Goal: Information Seeking & Learning: Learn about a topic

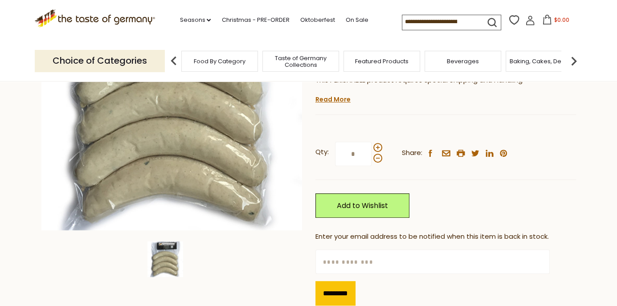
scroll to position [178, 0]
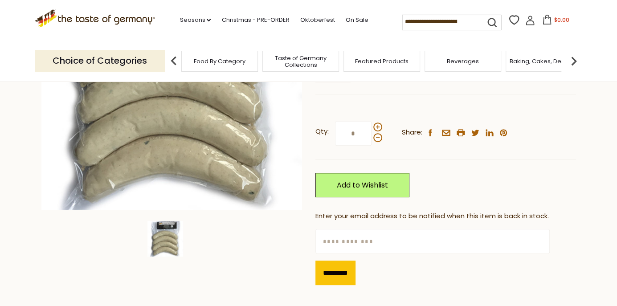
click at [342, 83] on link "Read More" at bounding box center [332, 78] width 35 height 9
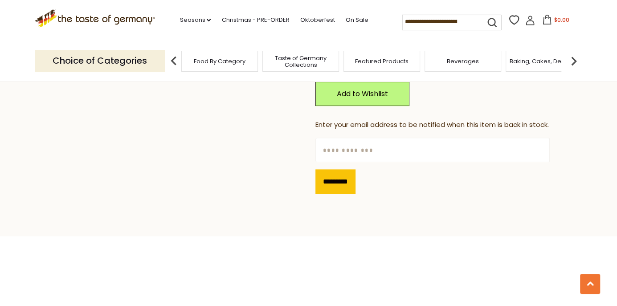
scroll to position [641, 0]
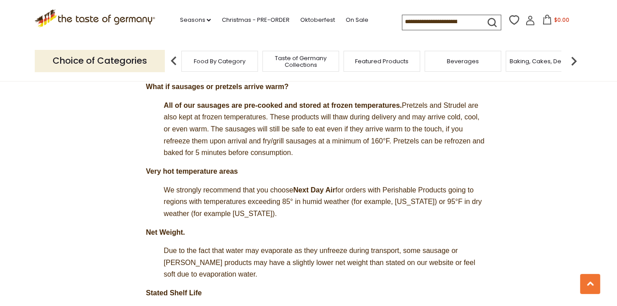
scroll to position [178, 0]
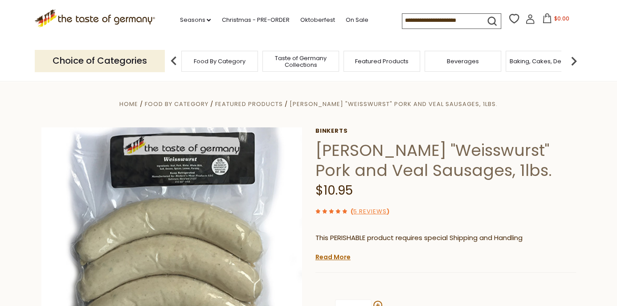
click at [573, 64] on img at bounding box center [573, 61] width 18 height 18
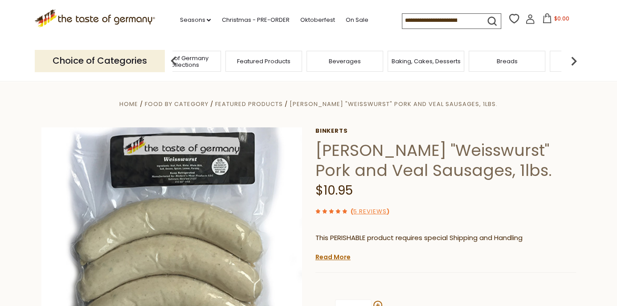
click at [573, 64] on img at bounding box center [573, 61] width 18 height 18
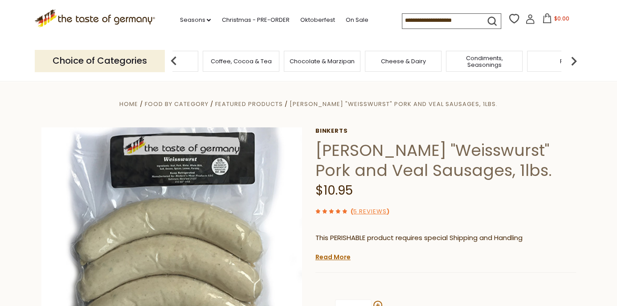
click at [573, 64] on img at bounding box center [573, 61] width 18 height 18
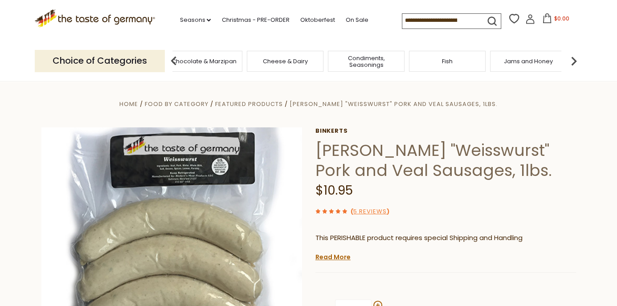
click at [573, 64] on img at bounding box center [573, 61] width 18 height 18
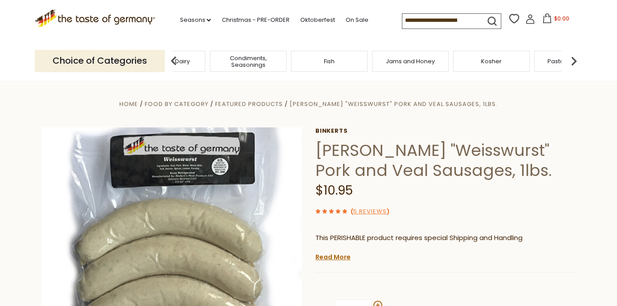
click at [573, 64] on img at bounding box center [573, 61] width 18 height 18
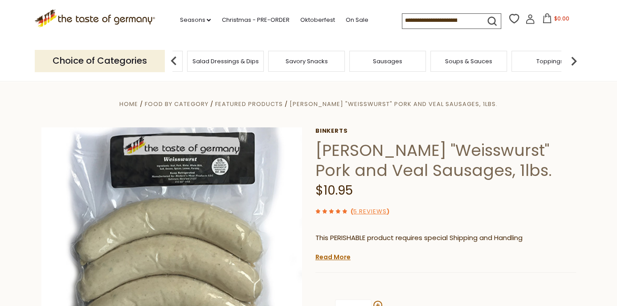
click at [573, 64] on img at bounding box center [573, 61] width 18 height 18
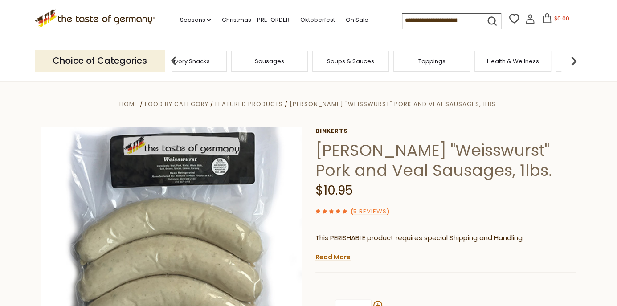
click at [573, 64] on img at bounding box center [573, 61] width 18 height 18
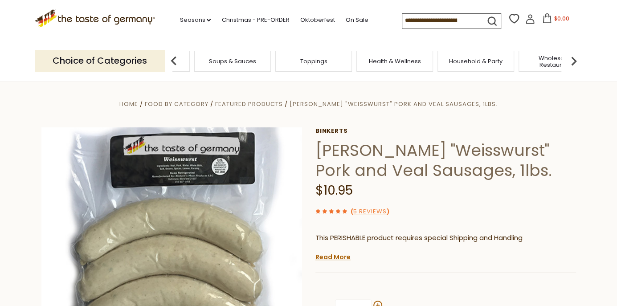
click at [573, 64] on img at bounding box center [573, 61] width 18 height 18
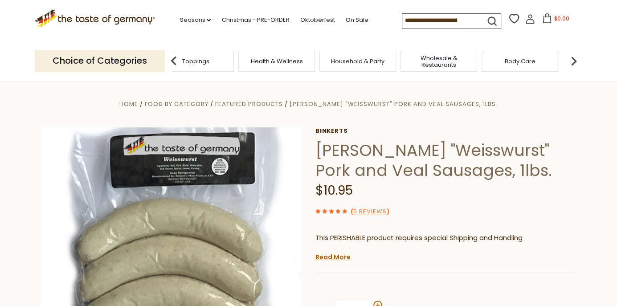
click at [573, 64] on img at bounding box center [573, 61] width 18 height 18
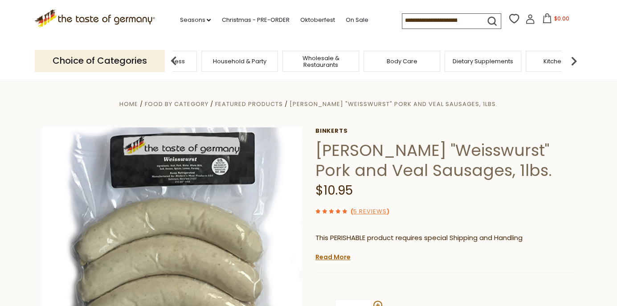
click at [573, 64] on img at bounding box center [573, 61] width 18 height 18
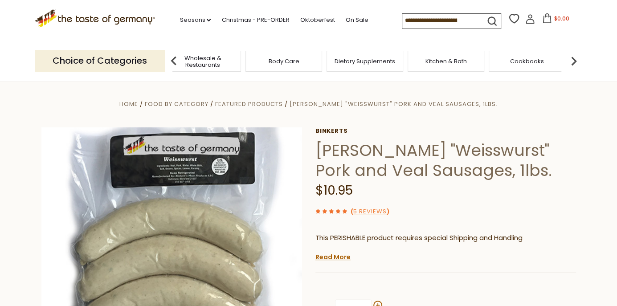
click at [573, 64] on img at bounding box center [573, 61] width 18 height 18
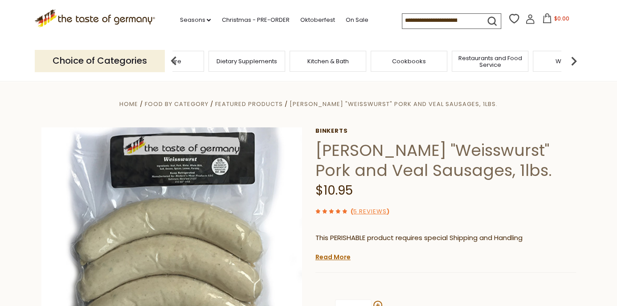
click at [573, 64] on img at bounding box center [573, 61] width 18 height 18
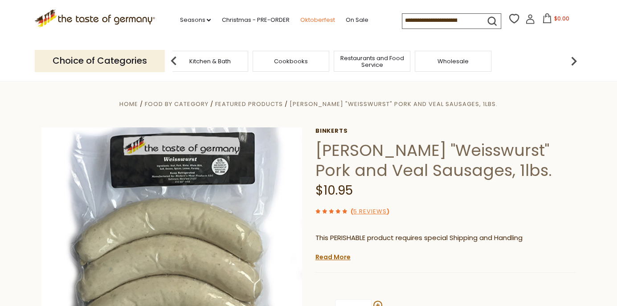
click at [334, 24] on link "Oktoberfest" at bounding box center [317, 20] width 35 height 10
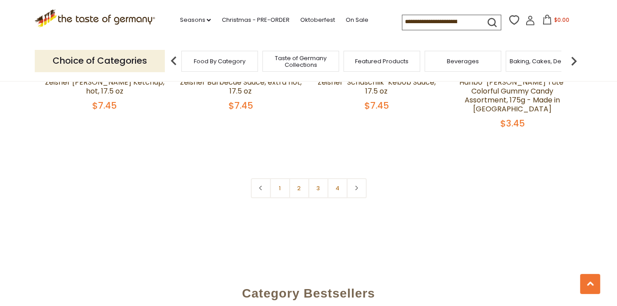
scroll to position [2172, 0]
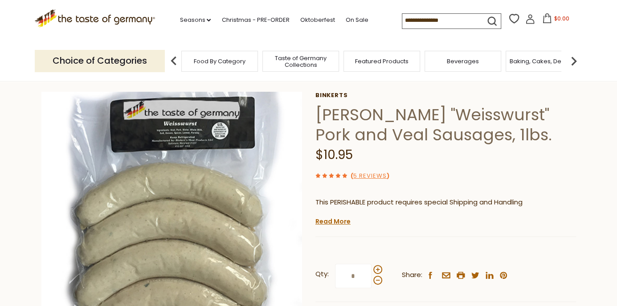
scroll to position [71, 0]
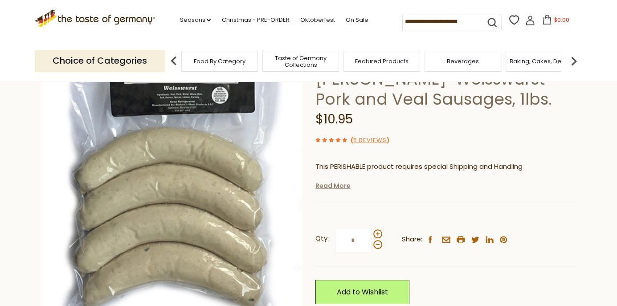
click at [340, 190] on link "Read More" at bounding box center [332, 185] width 35 height 9
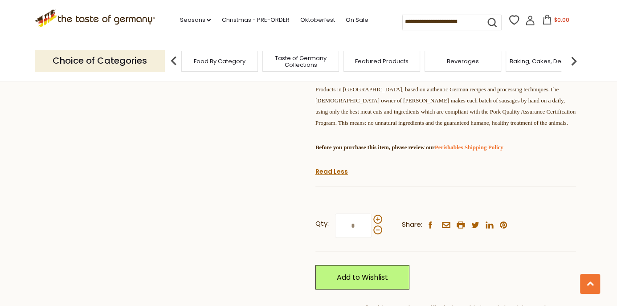
scroll to position [392, 0]
